Goal: Task Accomplishment & Management: Complete application form

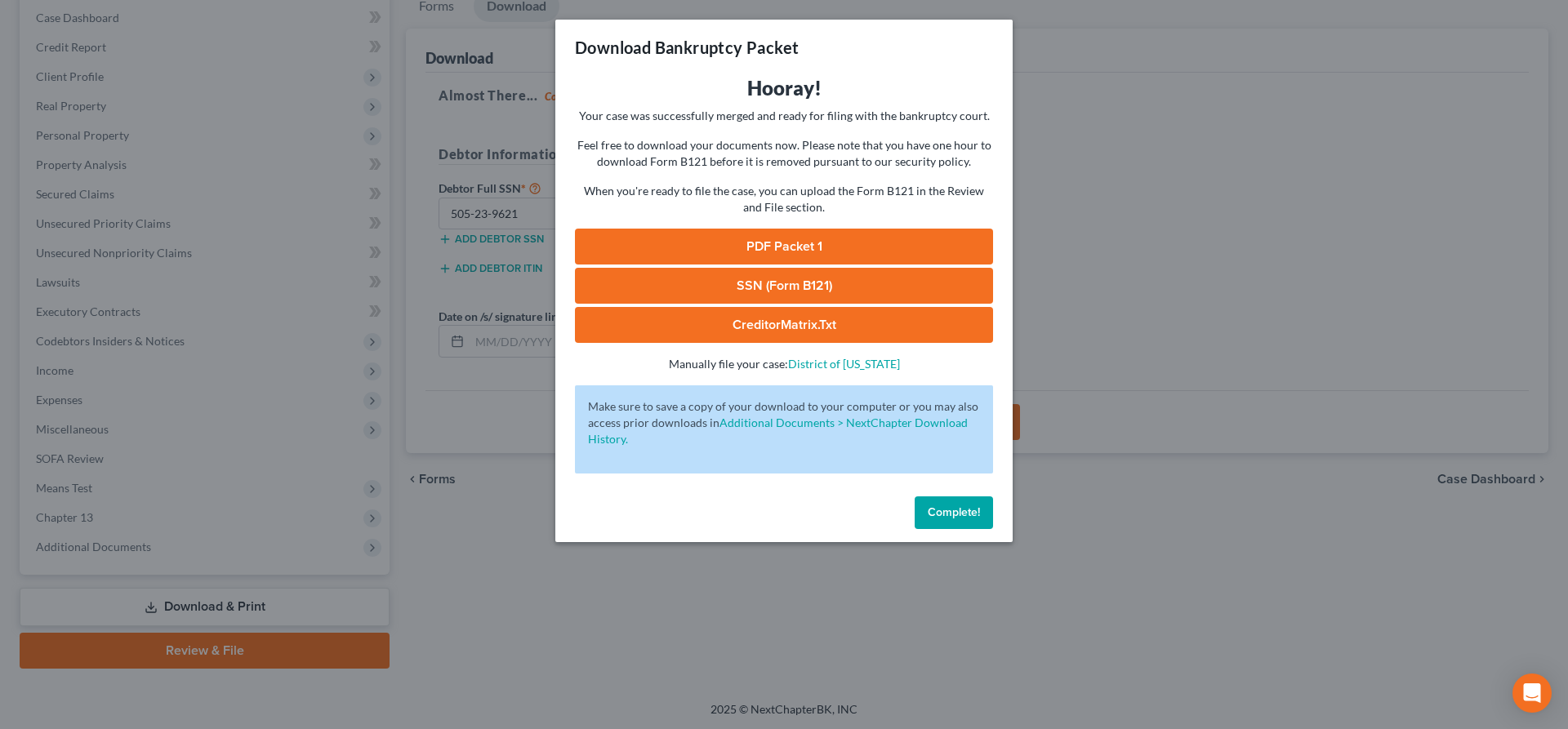
scroll to position [167, 0]
click at [945, 521] on button "Complete!" at bounding box center [954, 513] width 79 height 32
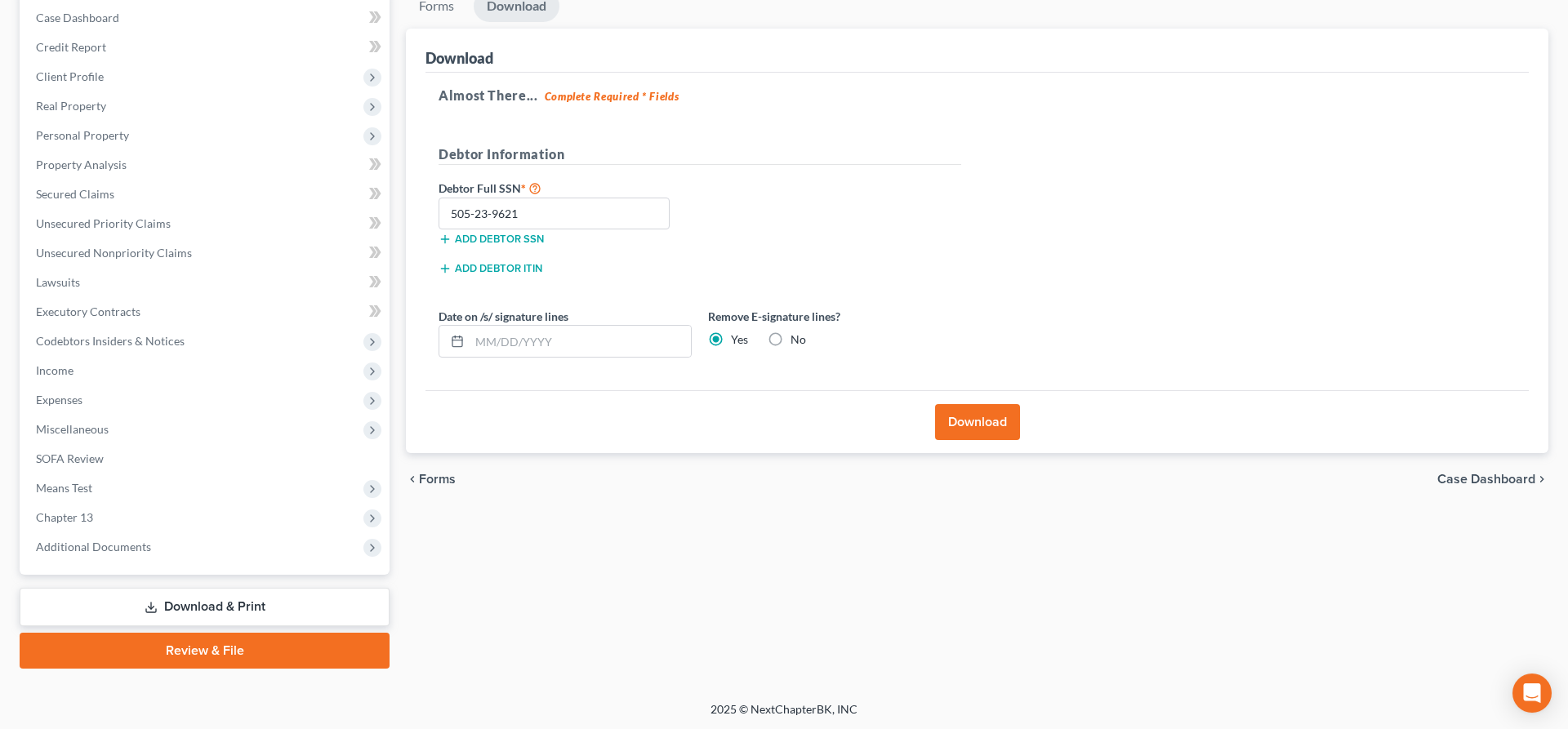
scroll to position [0, 0]
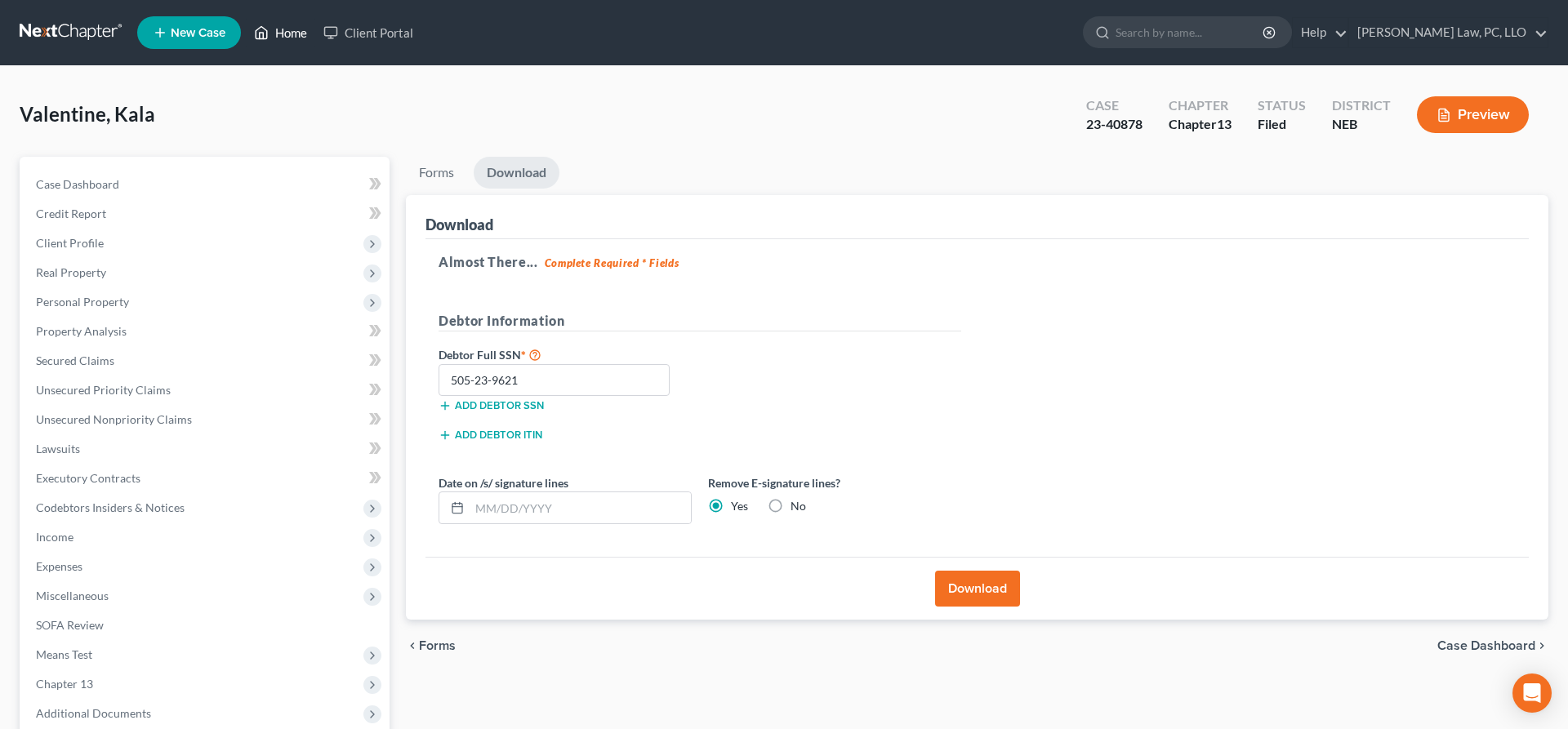
click at [301, 36] on link "Home" at bounding box center [280, 32] width 69 height 29
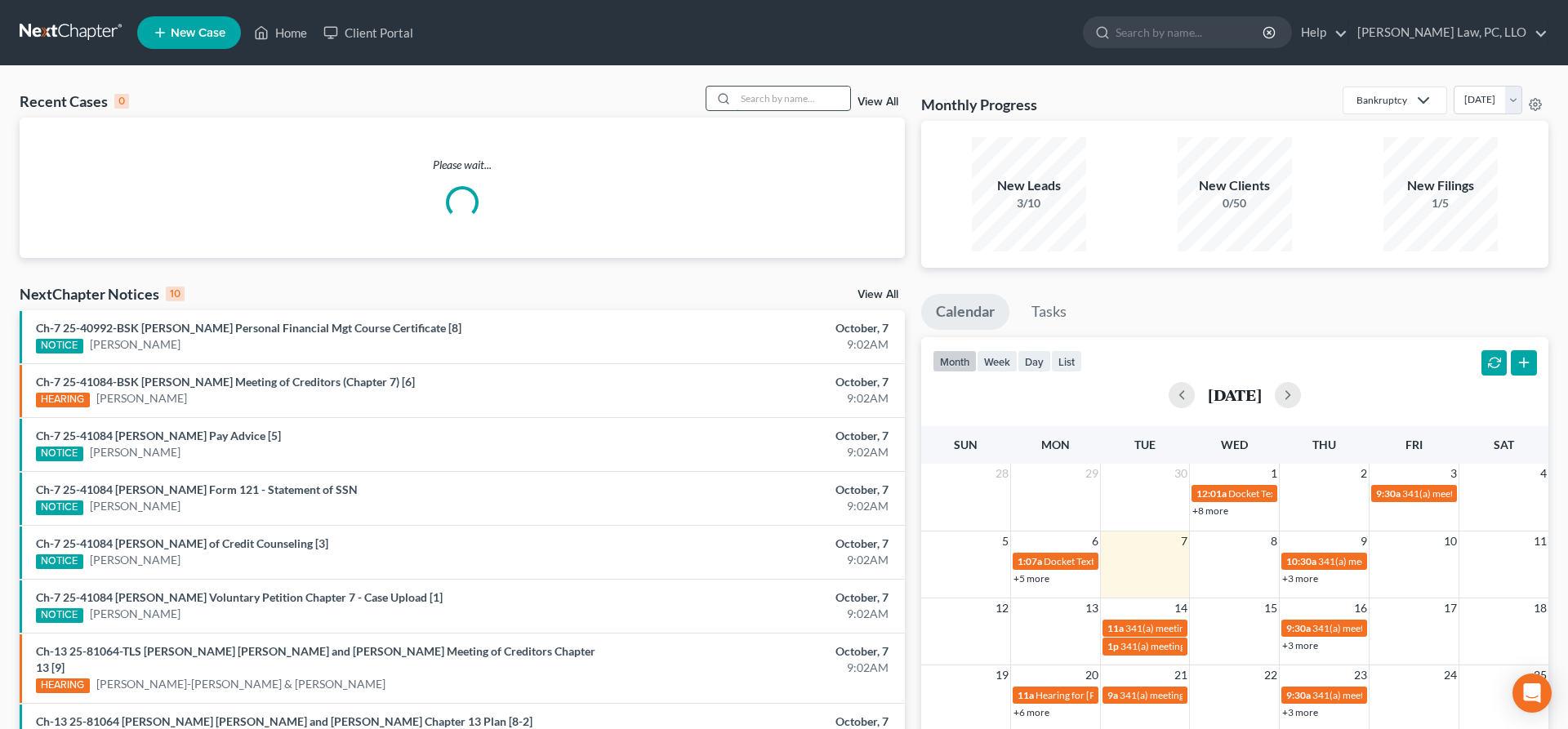
click at [748, 96] on input "search" at bounding box center [793, 98] width 115 height 24
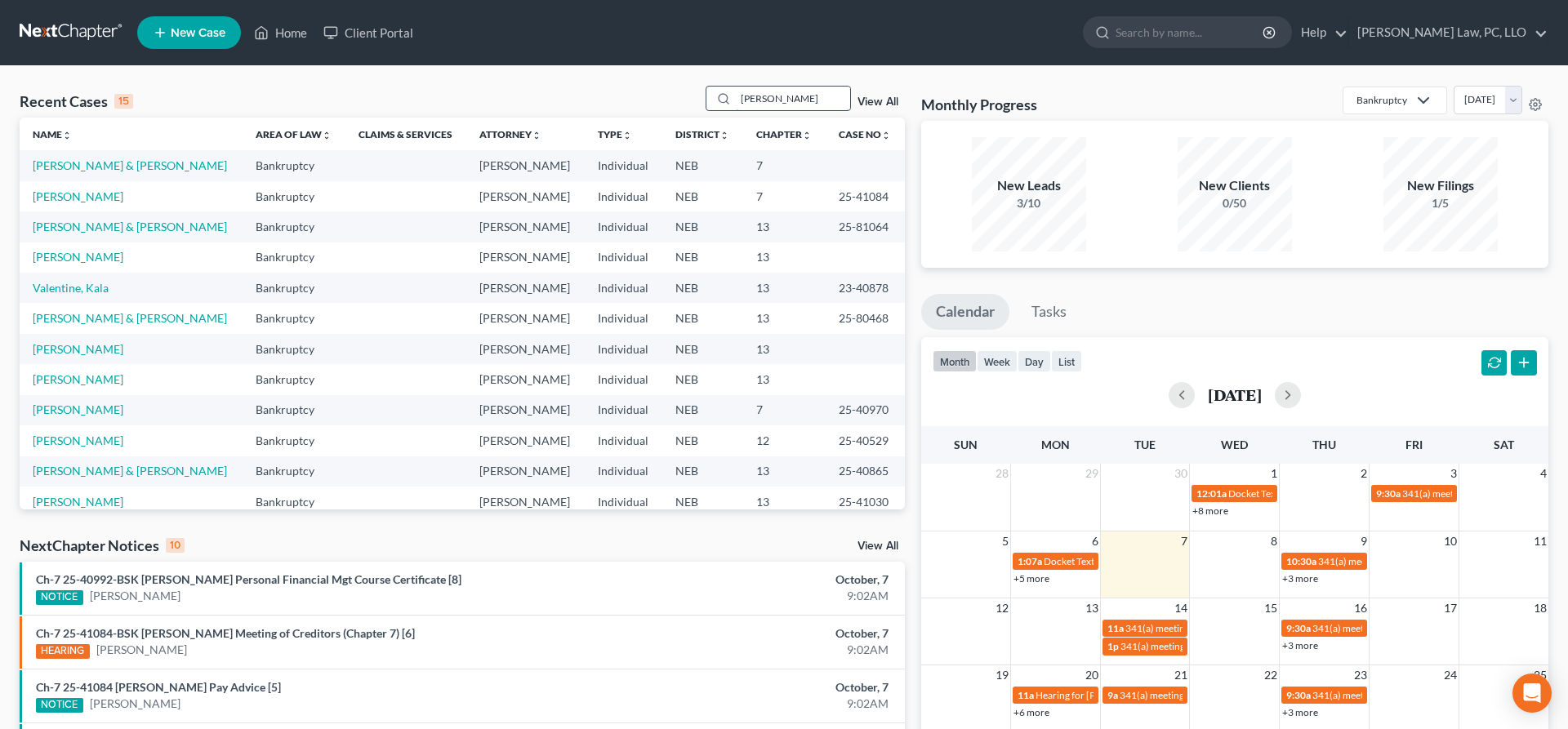
type input "baker"
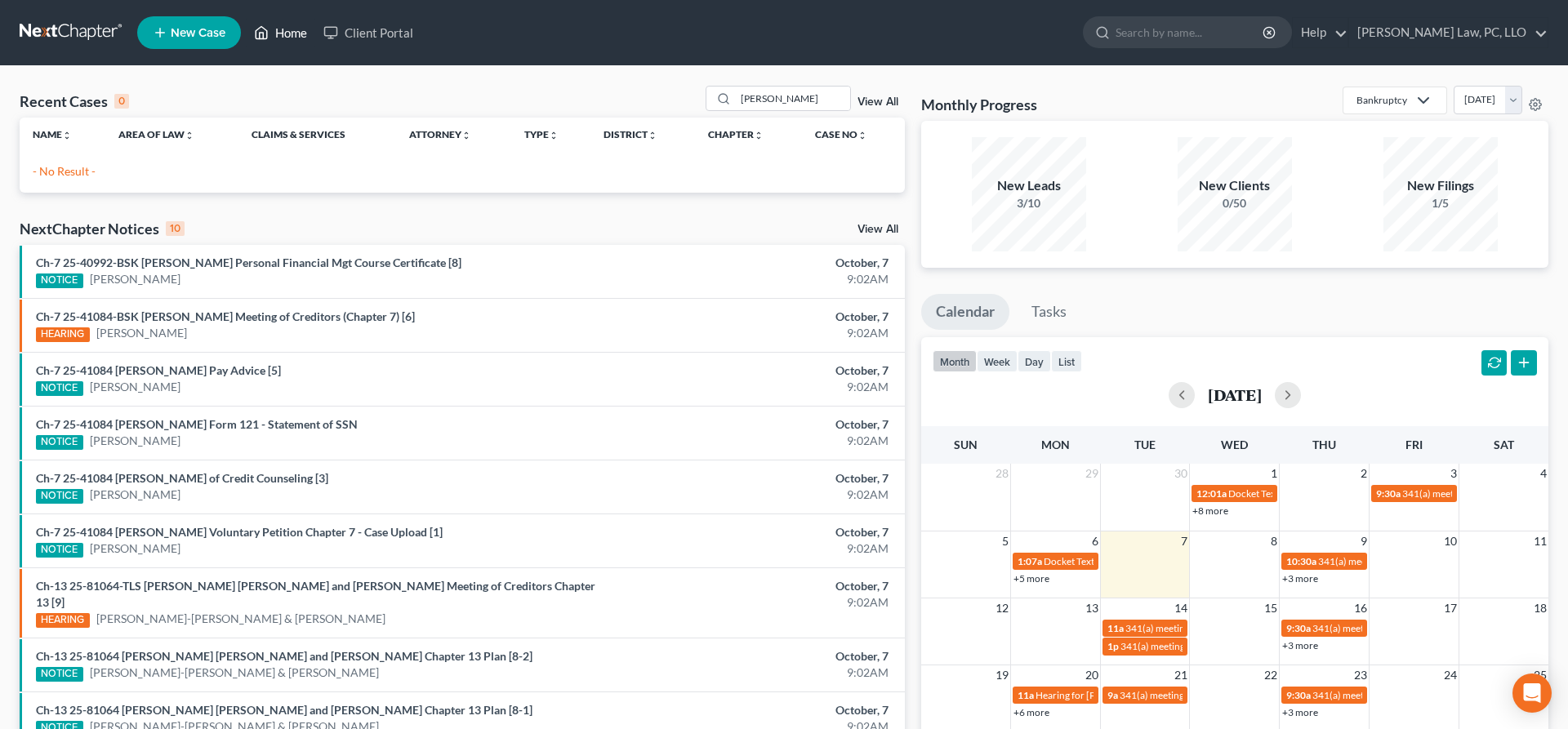
click at [260, 34] on icon at bounding box center [262, 32] width 15 height 20
click at [296, 32] on link "Home" at bounding box center [280, 32] width 69 height 29
click at [290, 36] on link "Home" at bounding box center [280, 32] width 69 height 29
click at [274, 44] on link "Home" at bounding box center [280, 32] width 69 height 29
click at [267, 27] on icon at bounding box center [262, 32] width 15 height 20
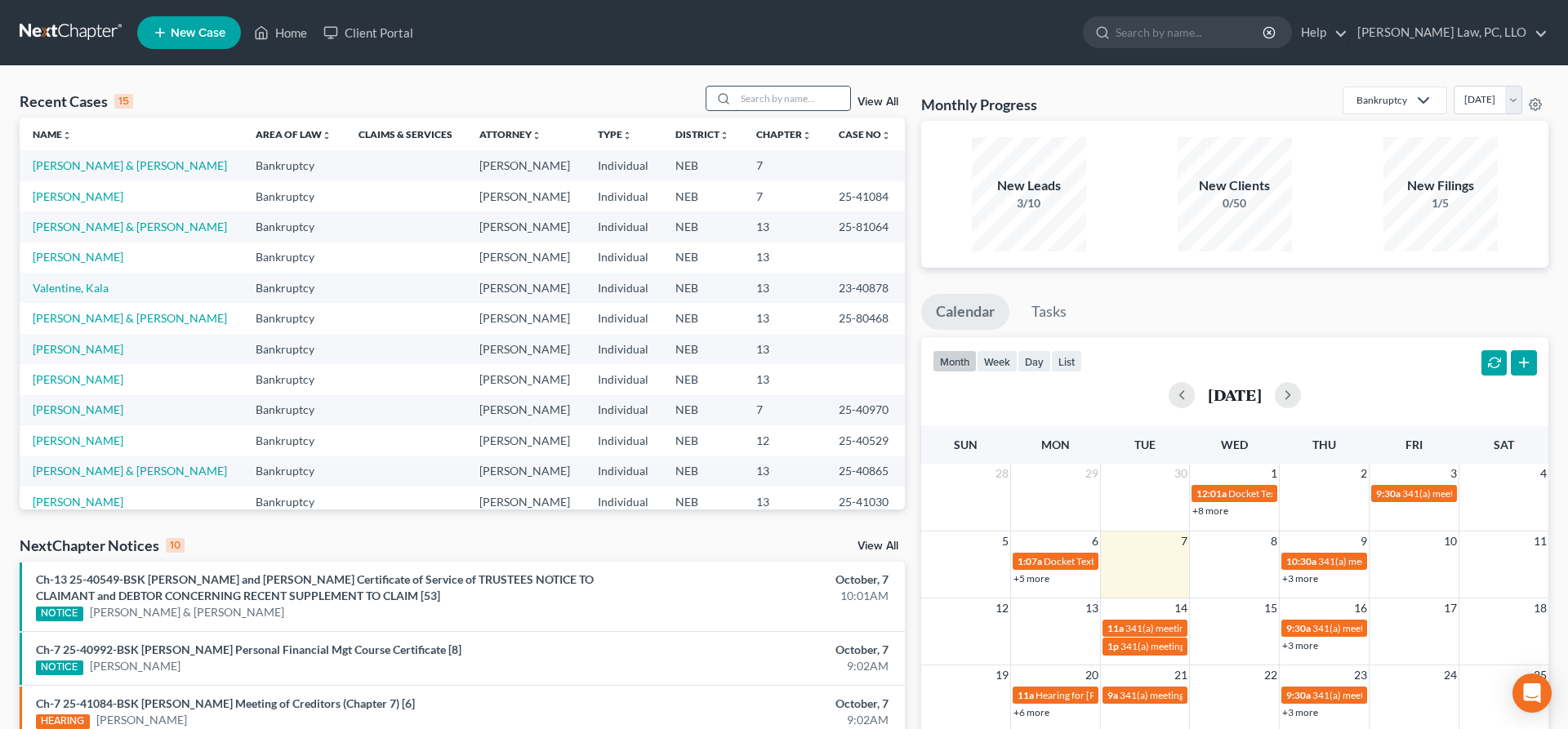
click at [774, 103] on input "search" at bounding box center [793, 98] width 115 height 24
type input "lautrup"
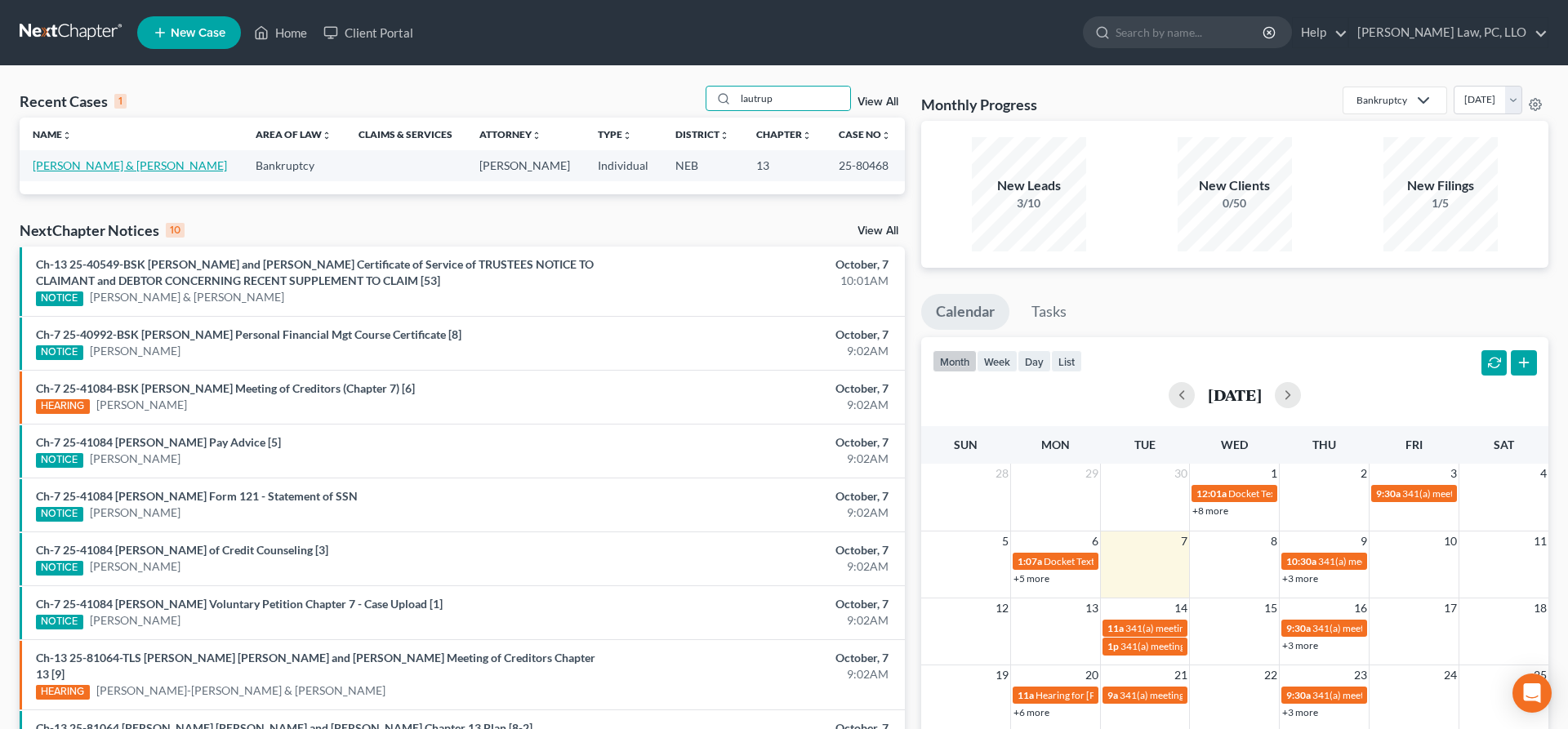
click at [191, 161] on link "[PERSON_NAME] & [PERSON_NAME]" at bounding box center [129, 165] width 194 height 14
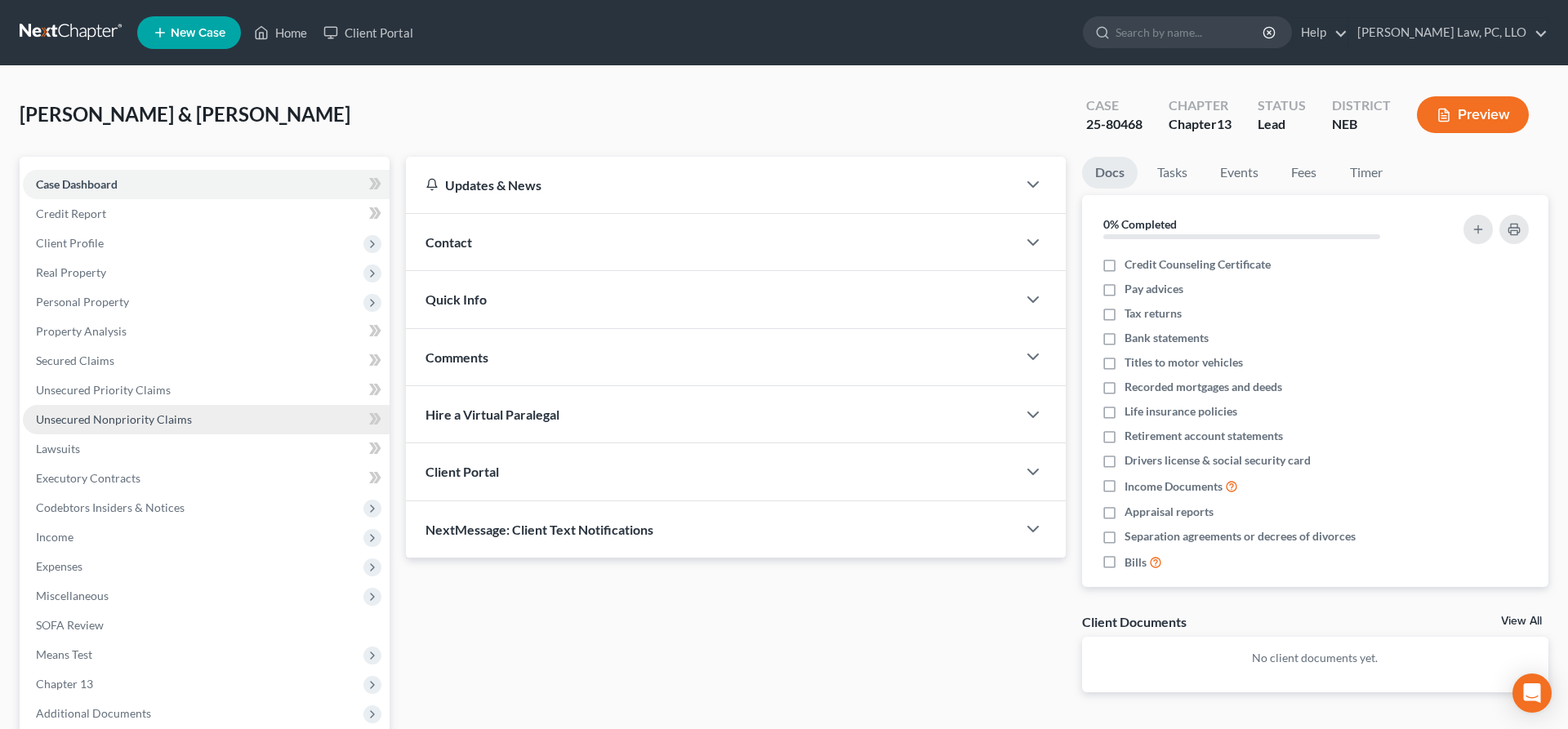
click at [134, 415] on span "Unsecured Nonpriority Claims" at bounding box center [114, 419] width 156 height 14
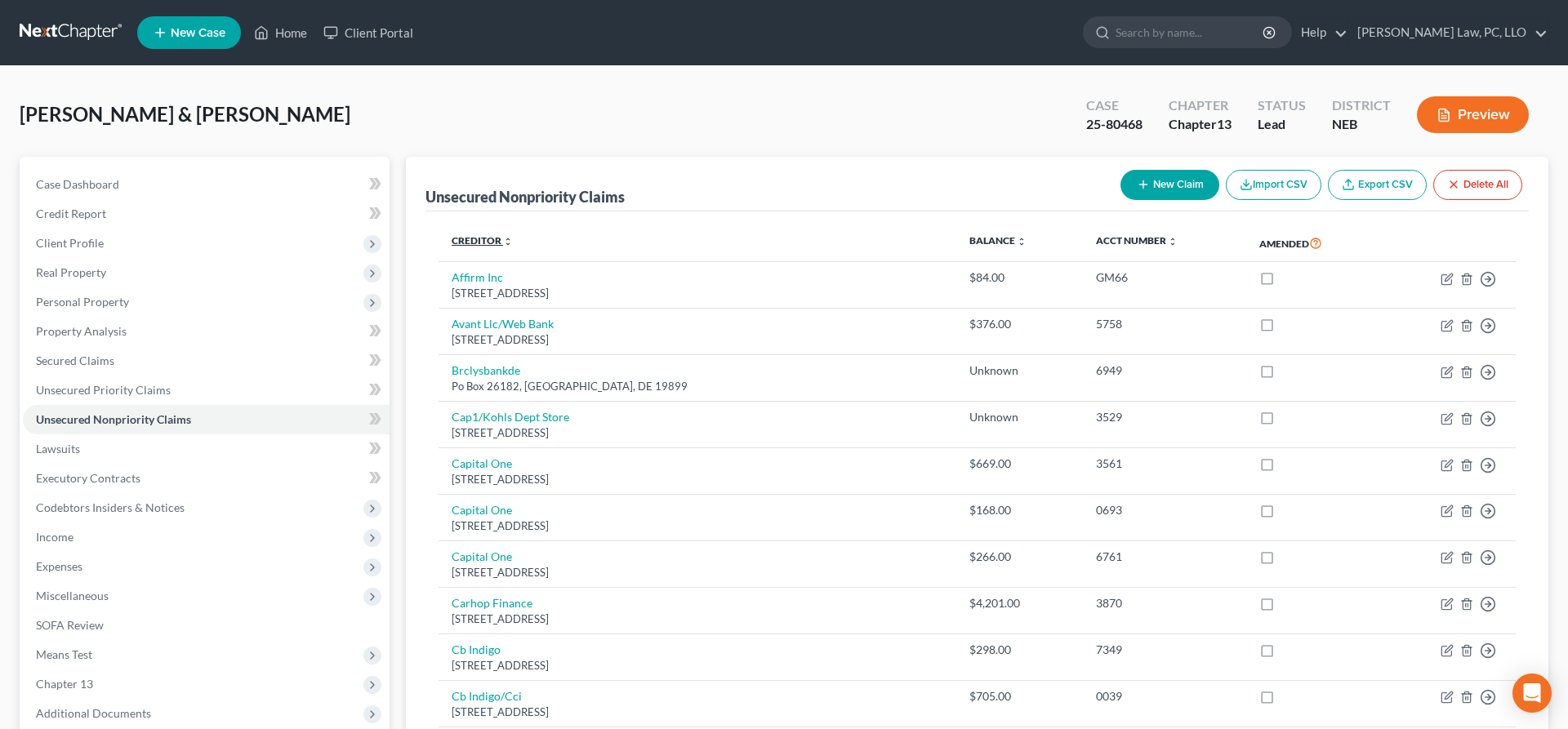
click at [470, 245] on link "Creditor expand_more expand_less unfold_more" at bounding box center [482, 240] width 62 height 12
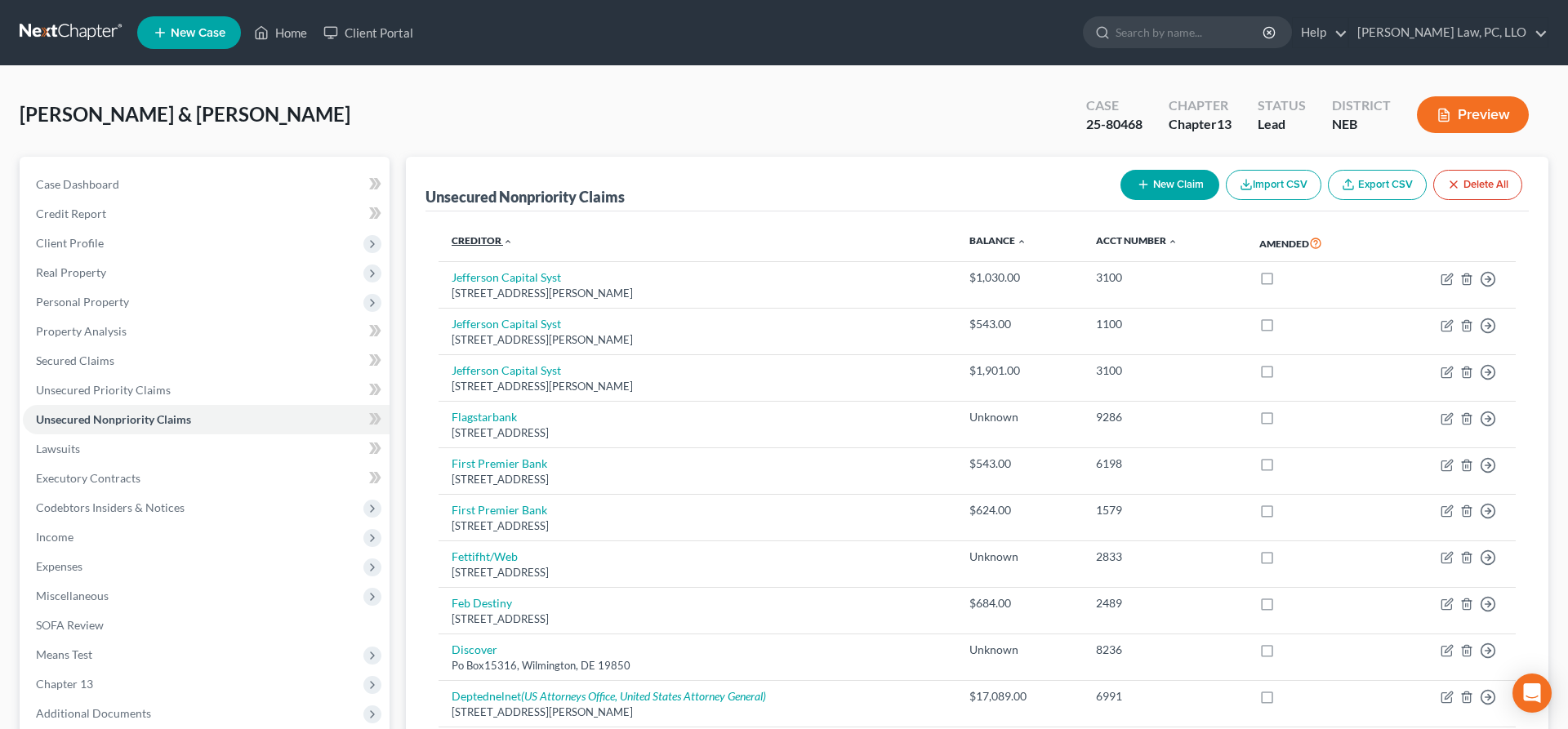
click at [470, 245] on link "Creditor expand_more expand_less unfold_more" at bounding box center [482, 240] width 62 height 12
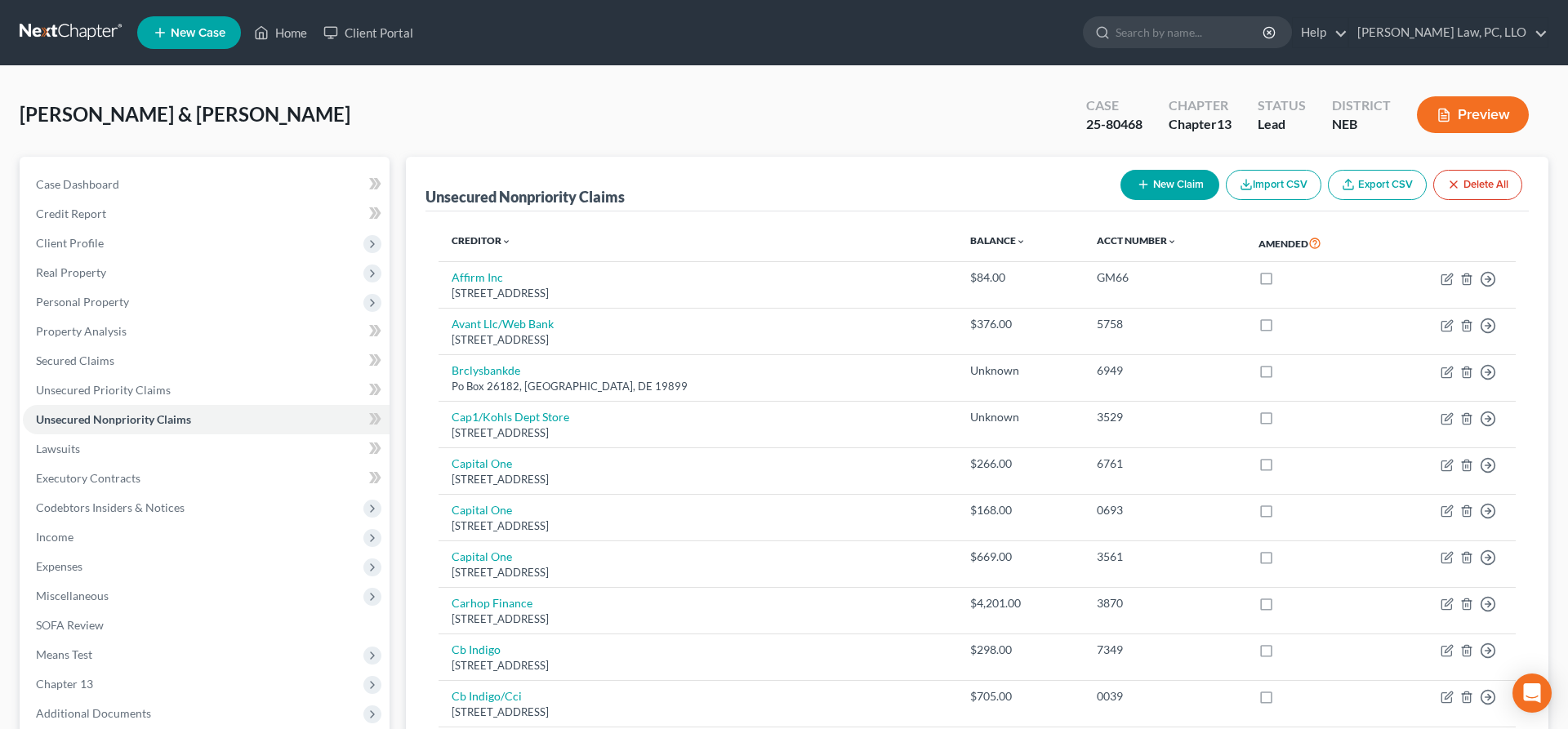
click at [1143, 180] on icon "button" at bounding box center [1143, 185] width 13 height 13
select select "2"
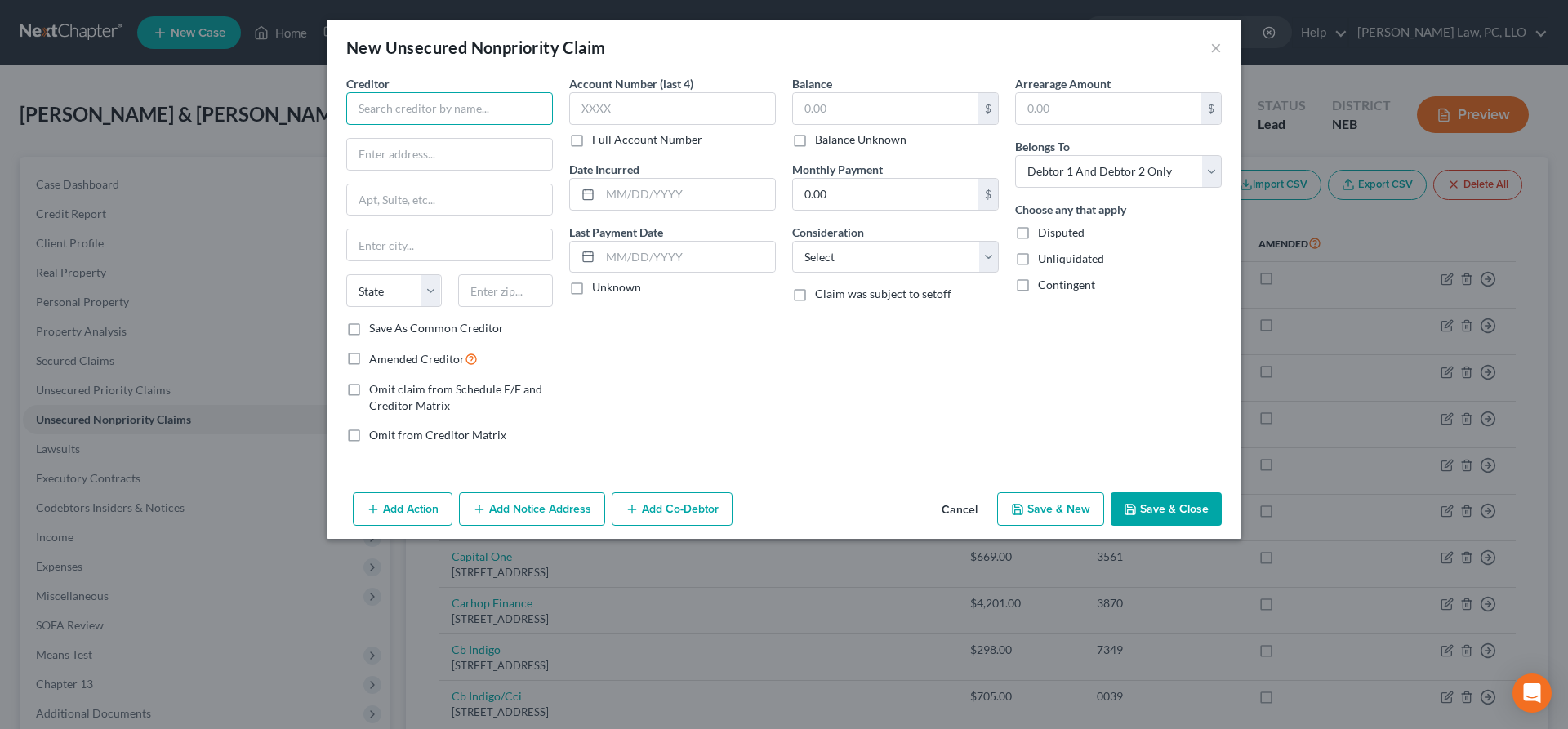
click at [449, 113] on input "text" at bounding box center [449, 108] width 207 height 32
type input "Accord Group"
paste input "[STREET_ADDRESS][PERSON_NAME]"
drag, startPoint x: 415, startPoint y: 156, endPoint x: 562, endPoint y: 147, distance: 147.3
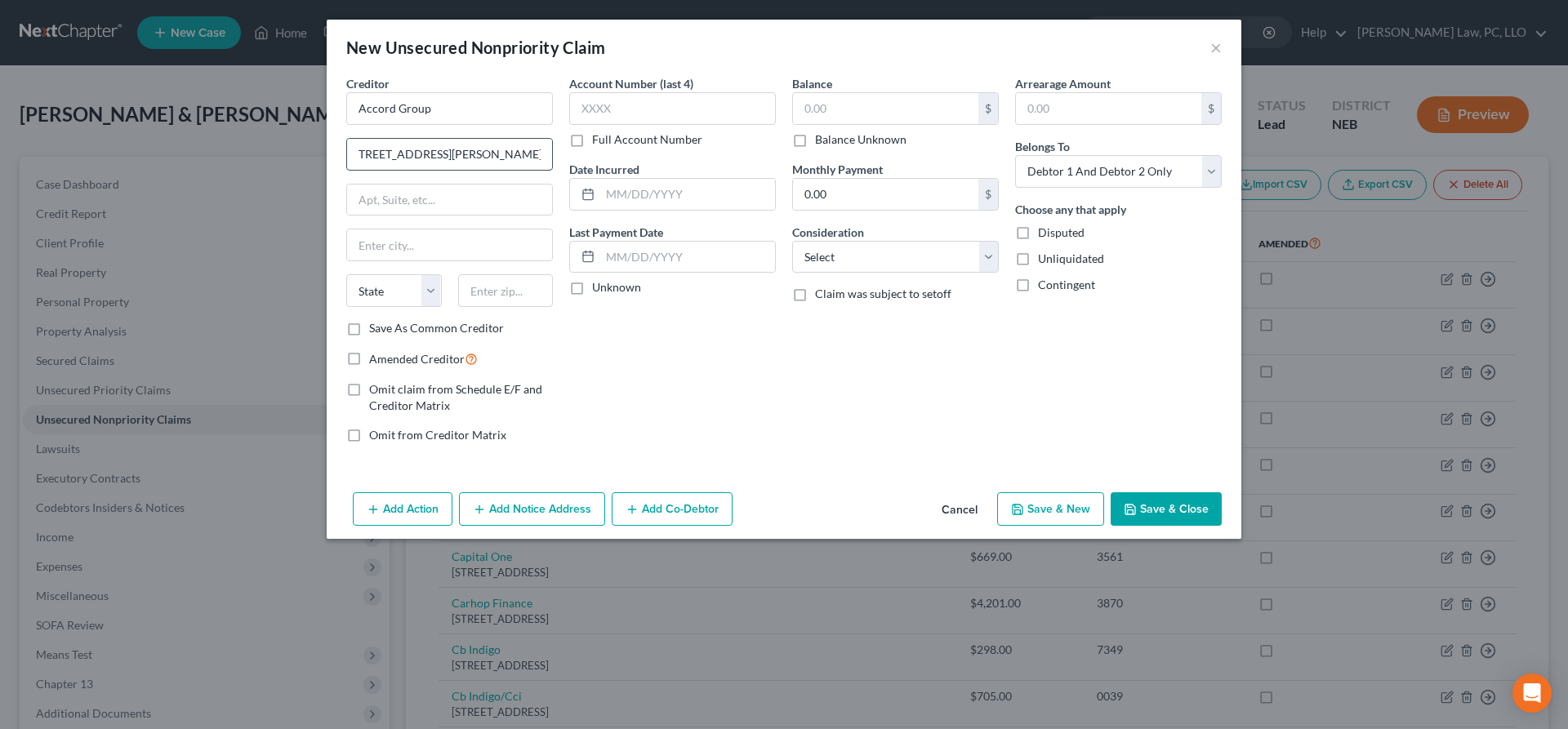
click at [552, 147] on input "[STREET_ADDRESS][PERSON_NAME]" at bounding box center [449, 154] width 205 height 31
type input "[STREET_ADDRESS]"
click at [500, 301] on input "text" at bounding box center [505, 290] width 96 height 32
type input "64063"
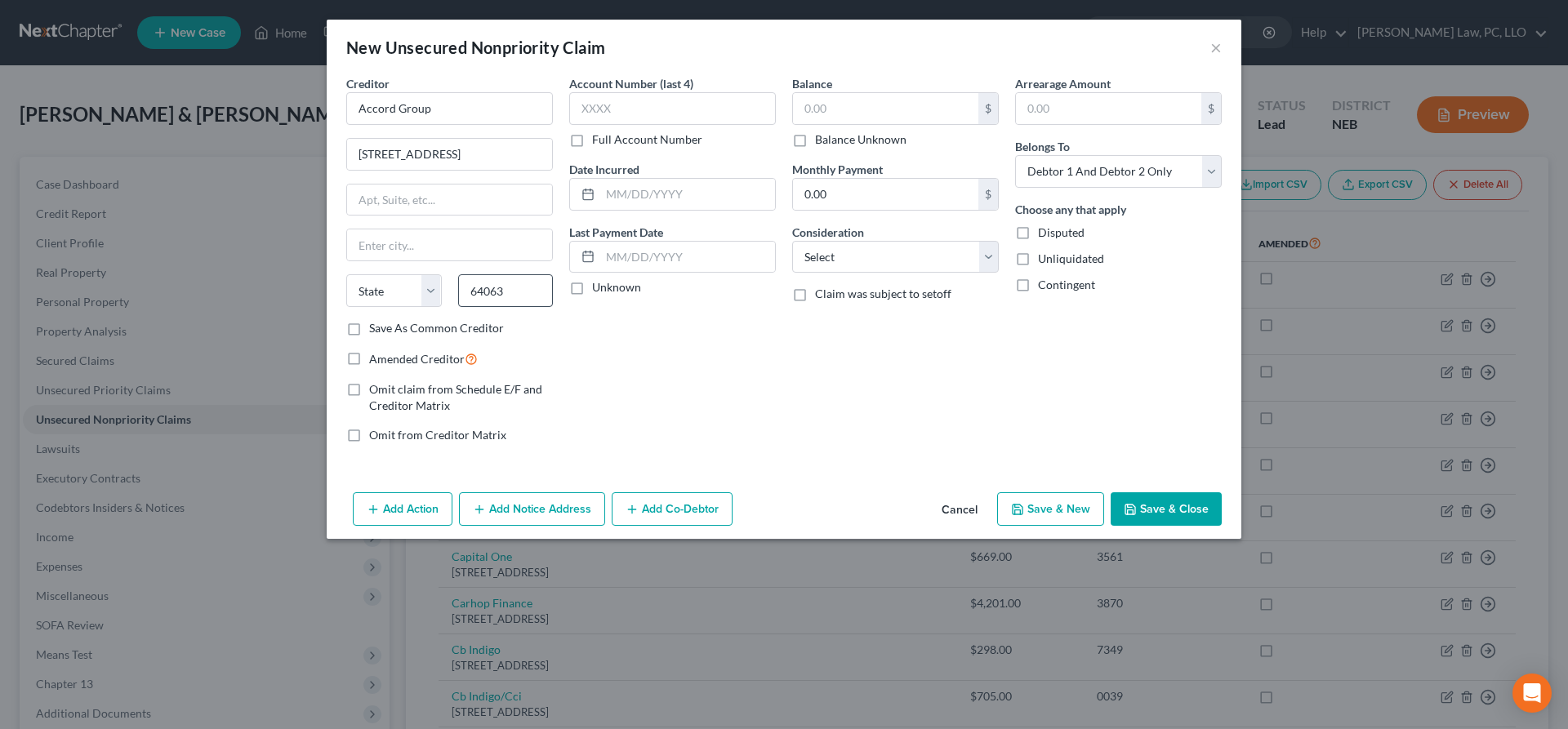
type input "Lees Summit"
select select "26"
click at [802, 115] on input "text" at bounding box center [885, 108] width 186 height 31
type input "15,000.00"
click at [1189, 510] on button "Save & Close" at bounding box center [1166, 509] width 111 height 34
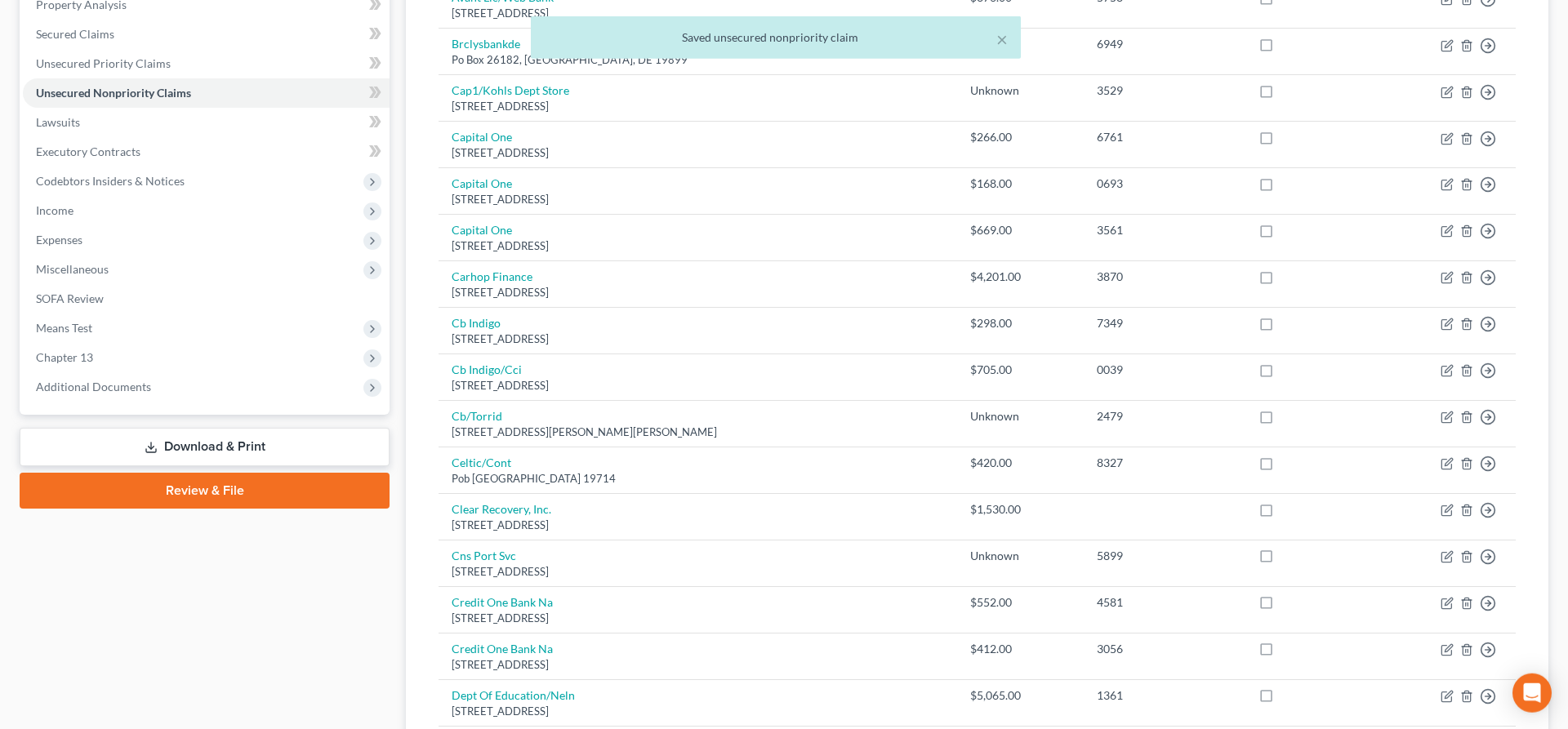
scroll to position [333, 0]
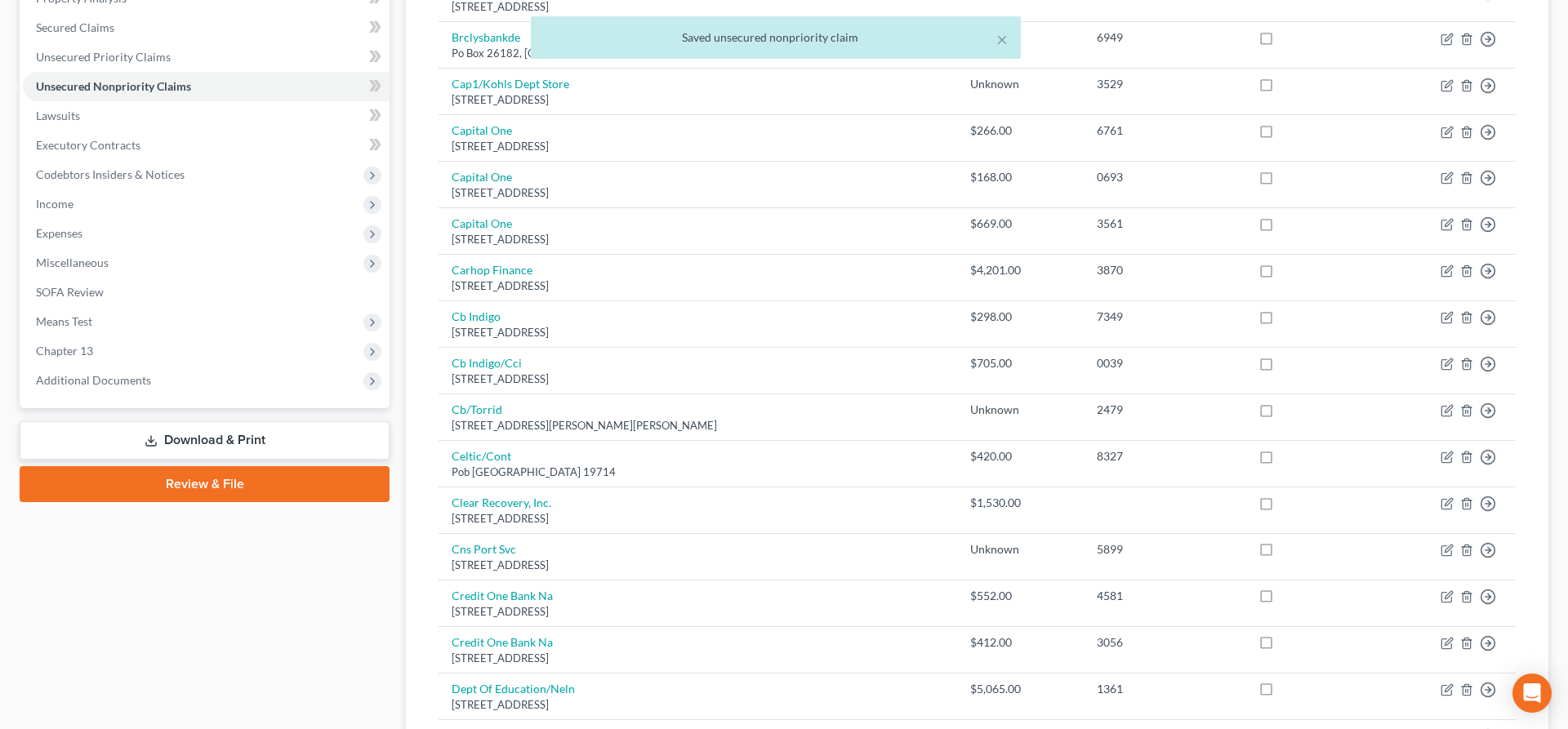
click at [228, 447] on link "Download & Print" at bounding box center [205, 441] width 370 height 38
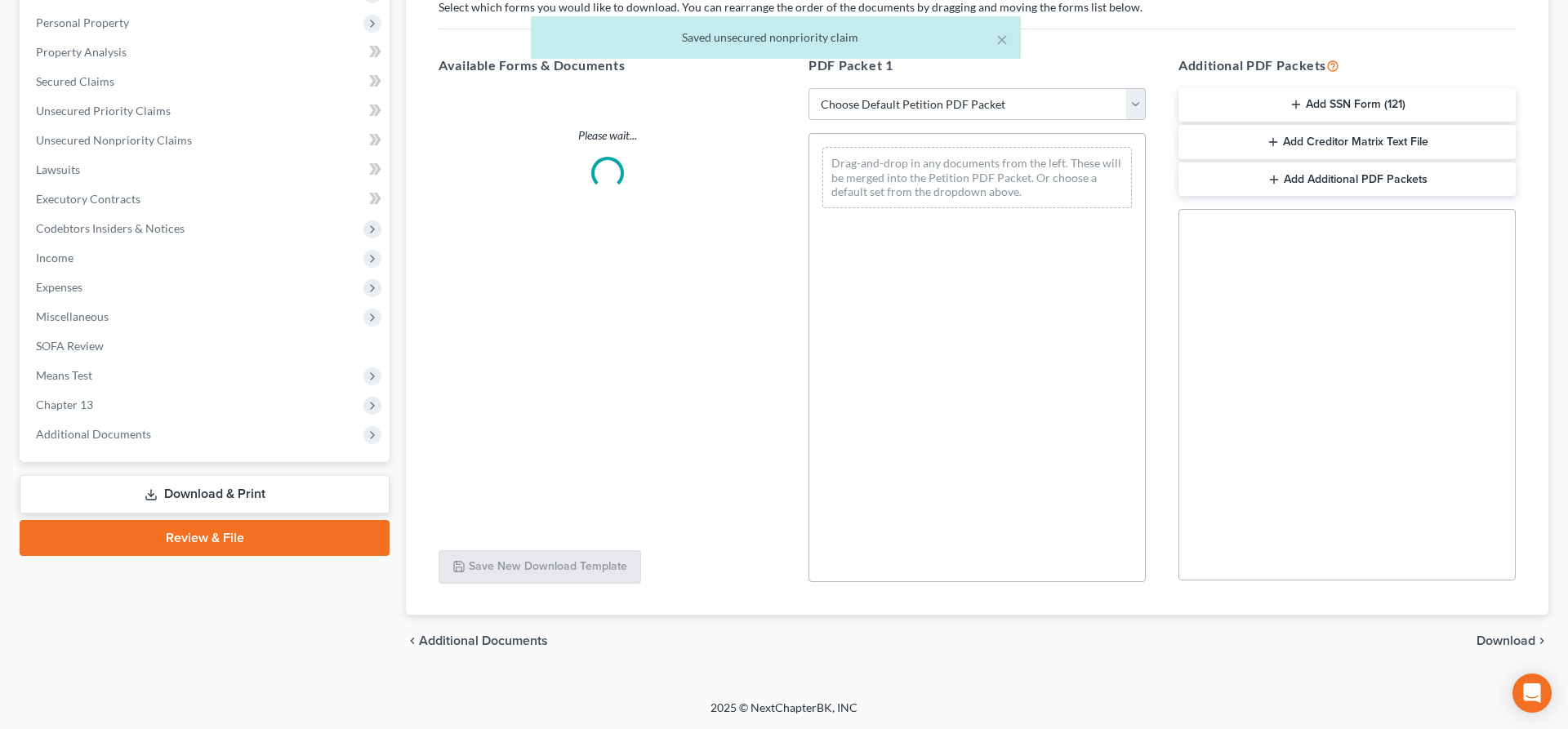
scroll to position [279, 0]
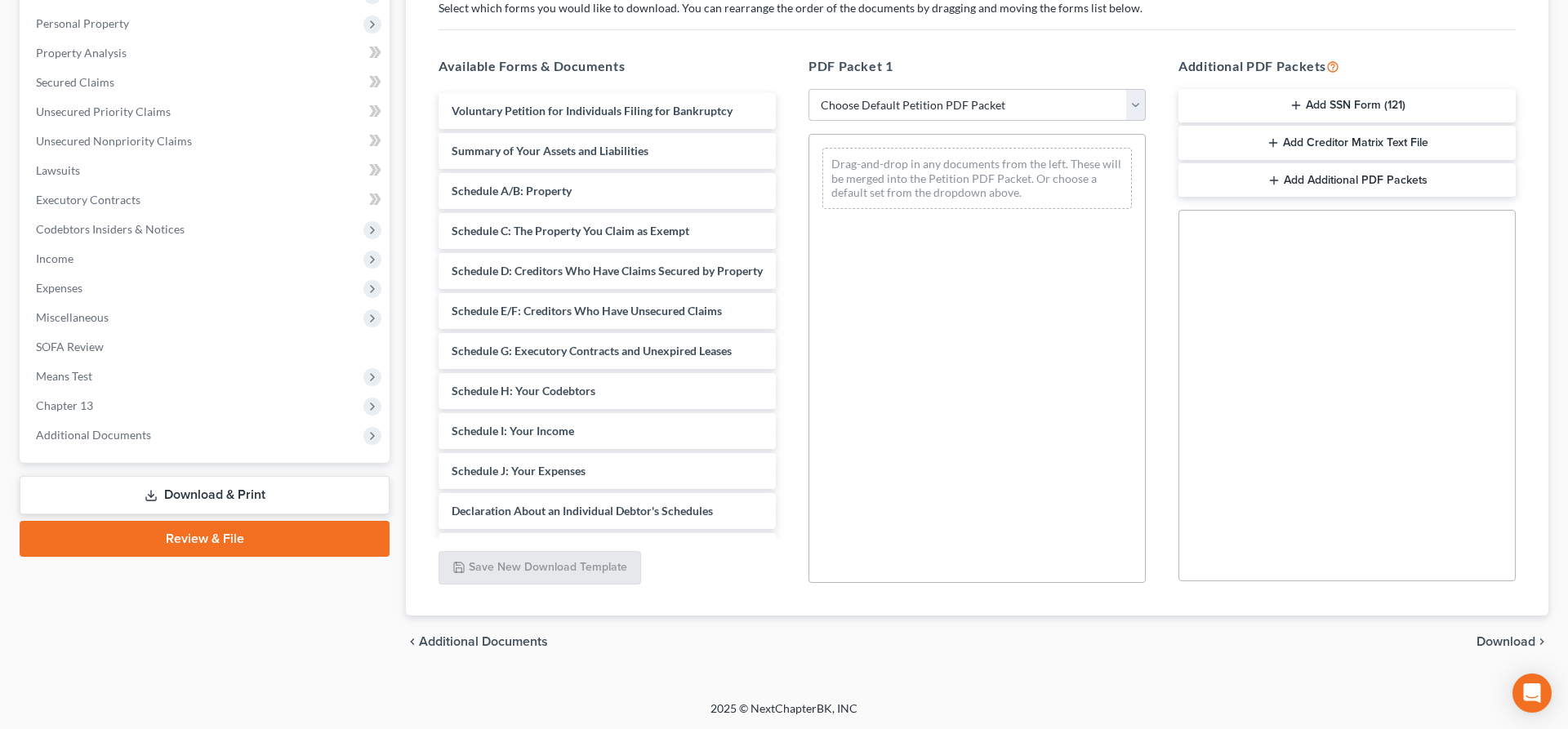
click at [809, 89] on select "Choose Default Petition PDF Packet Complete Bankruptcy Petition (all forms and …" at bounding box center [977, 105] width 337 height 32
select select "2"
click option "Amended Forms" at bounding box center [0, 0] width 0 height 0
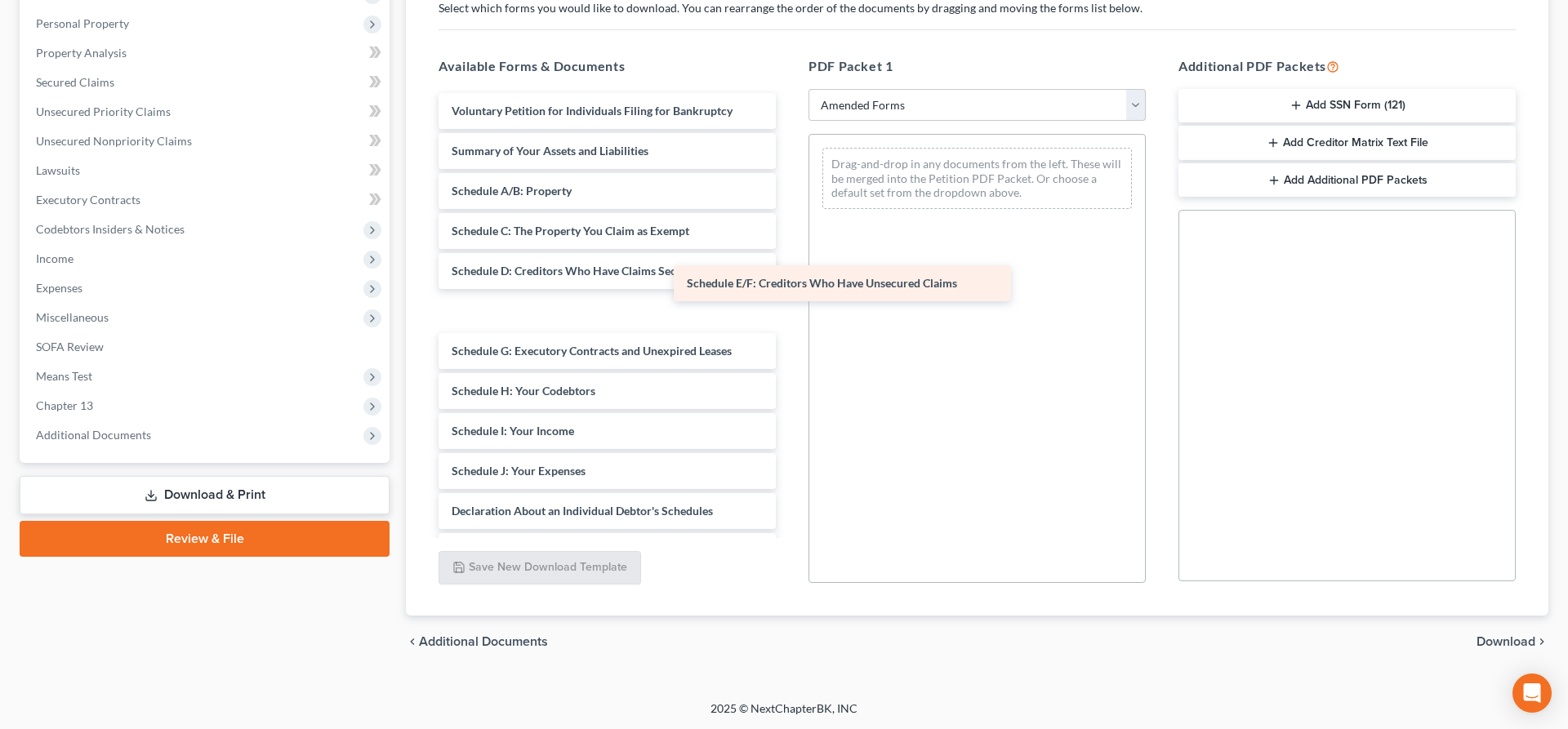
drag, startPoint x: 561, startPoint y: 319, endPoint x: 971, endPoint y: 283, distance: 411.6
click at [789, 283] on div "Schedule E/F: Creditors Who Have Unsecured Claims Voluntary Petition for Indivi…" at bounding box center [607, 447] width 363 height 709
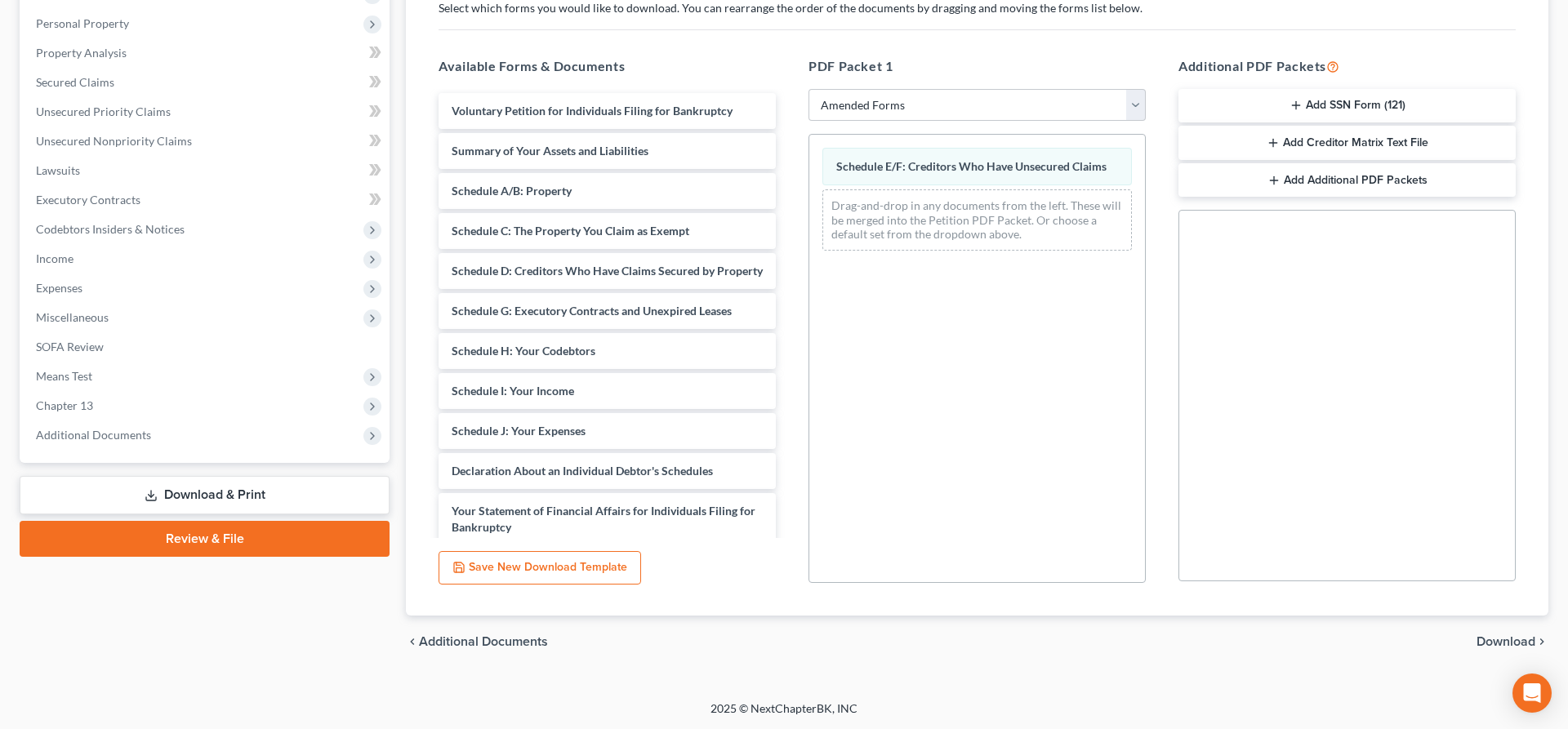
click at [1505, 647] on span "Download" at bounding box center [1505, 642] width 59 height 13
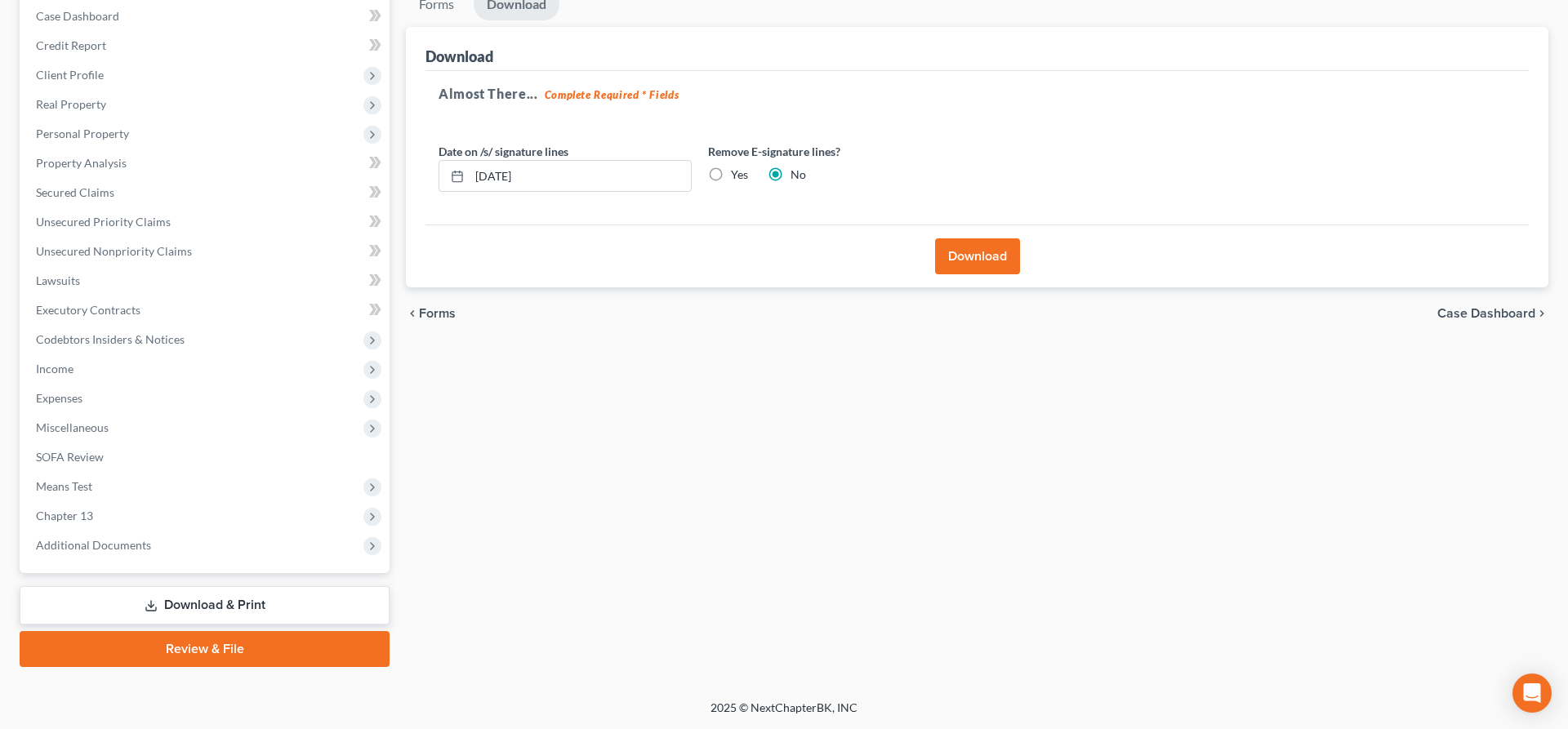
scroll to position [167, 0]
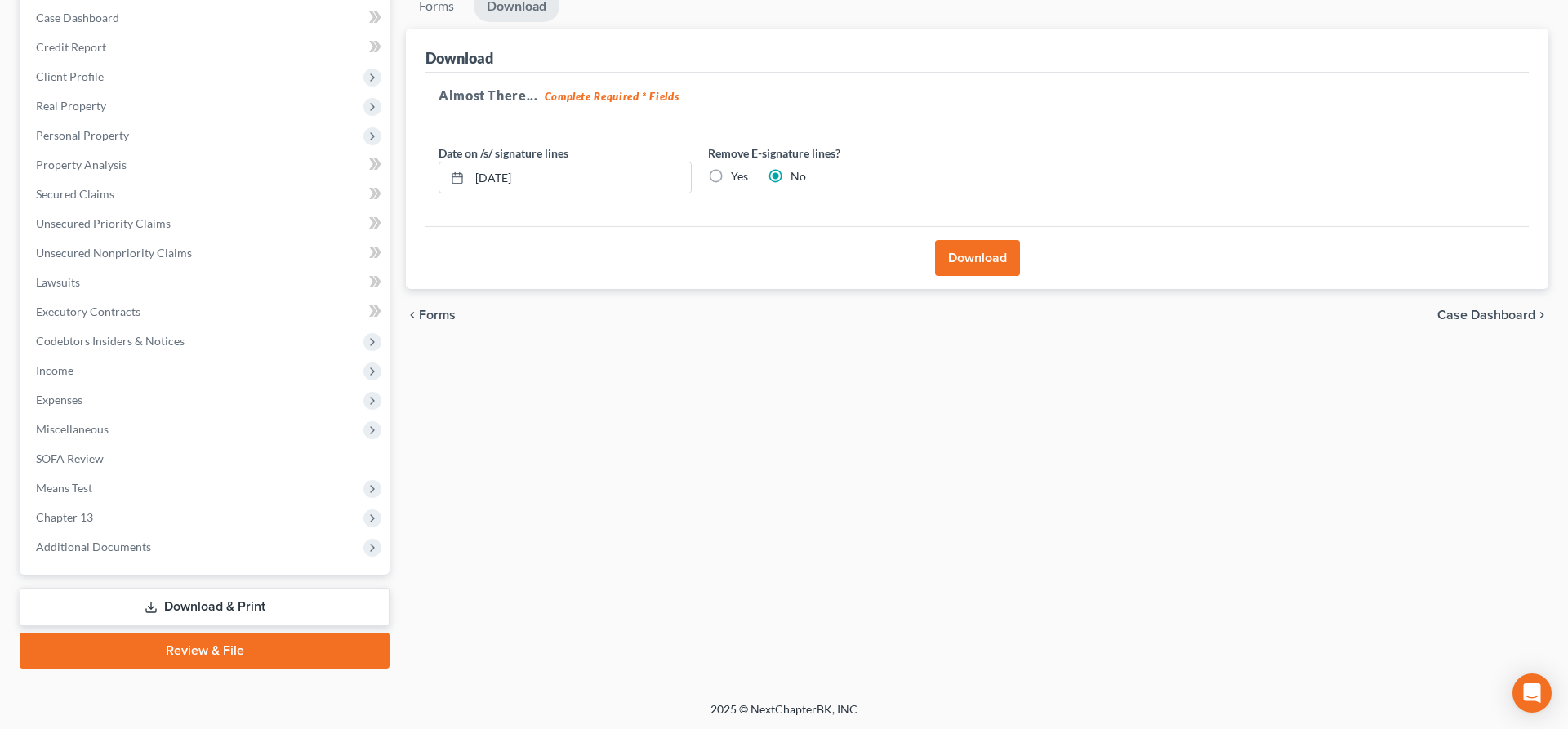
click at [1006, 259] on button "Download" at bounding box center [977, 258] width 85 height 36
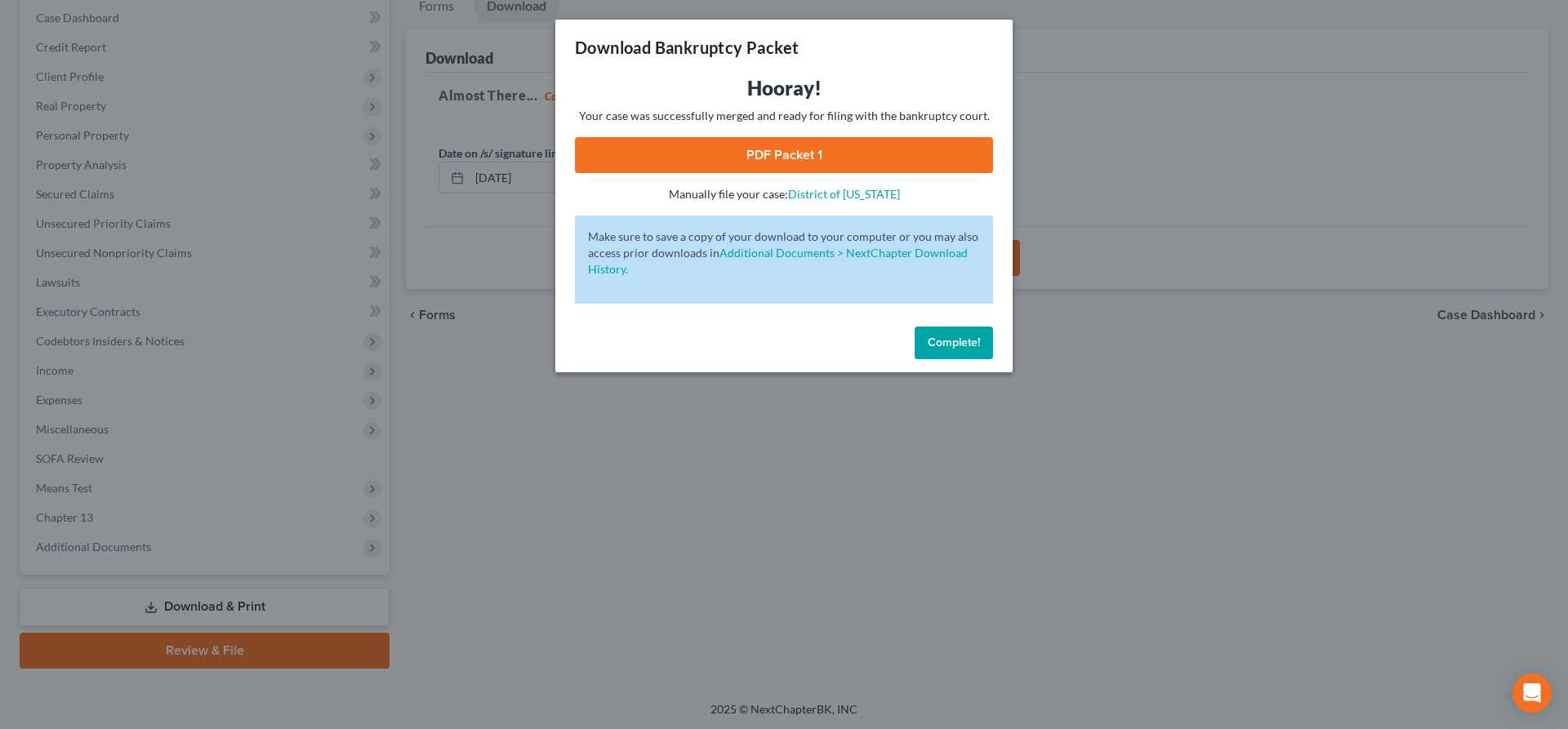
click at [757, 146] on link "PDF Packet 1" at bounding box center [783, 155] width 418 height 36
